Goal: Navigation & Orientation: Find specific page/section

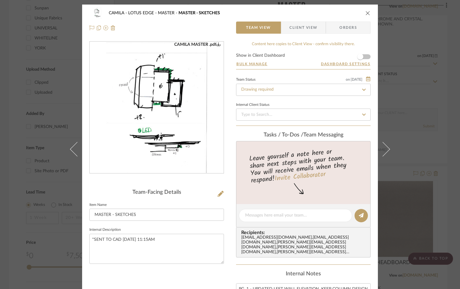
click at [366, 12] on icon "close" at bounding box center [367, 13] width 5 height 5
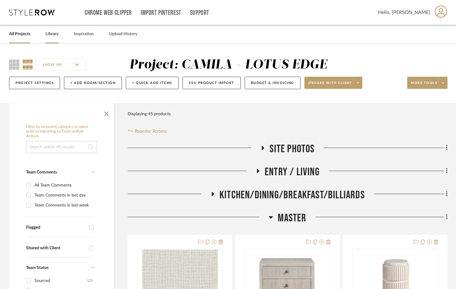
click at [53, 34] on link "Library" at bounding box center [51, 34] width 13 height 8
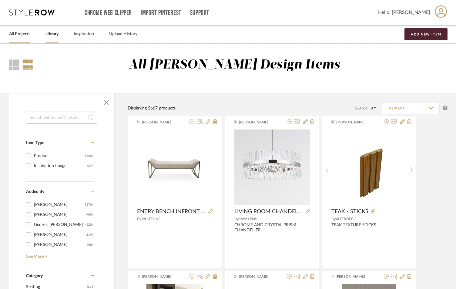
click at [17, 37] on link "All Projects" at bounding box center [19, 34] width 21 height 8
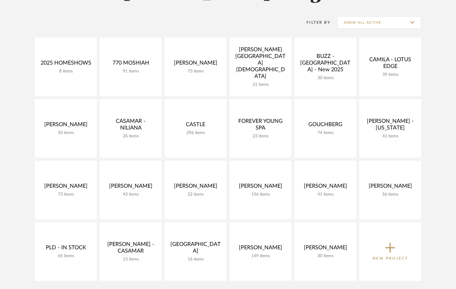
scroll to position [121, 0]
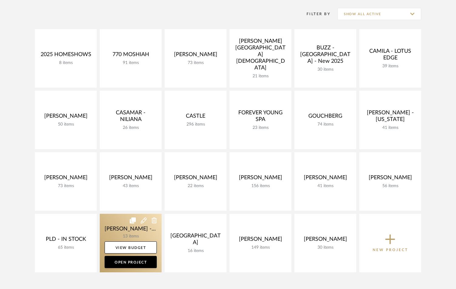
click at [130, 230] on link at bounding box center [131, 243] width 62 height 58
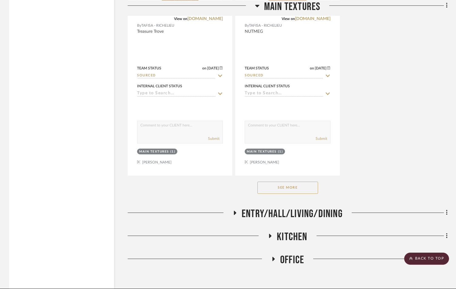
scroll to position [821, 0]
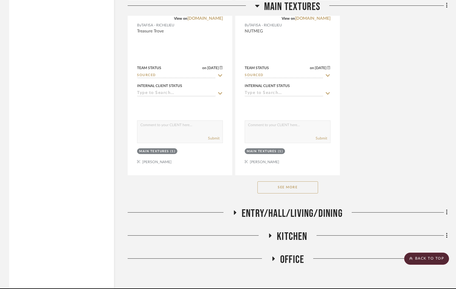
click at [270, 233] on icon at bounding box center [269, 235] width 7 height 5
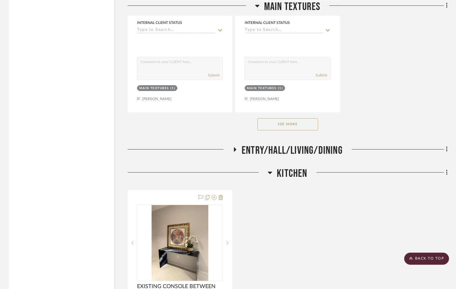
scroll to position [1002, 0]
